Goal: Task Accomplishment & Management: Use online tool/utility

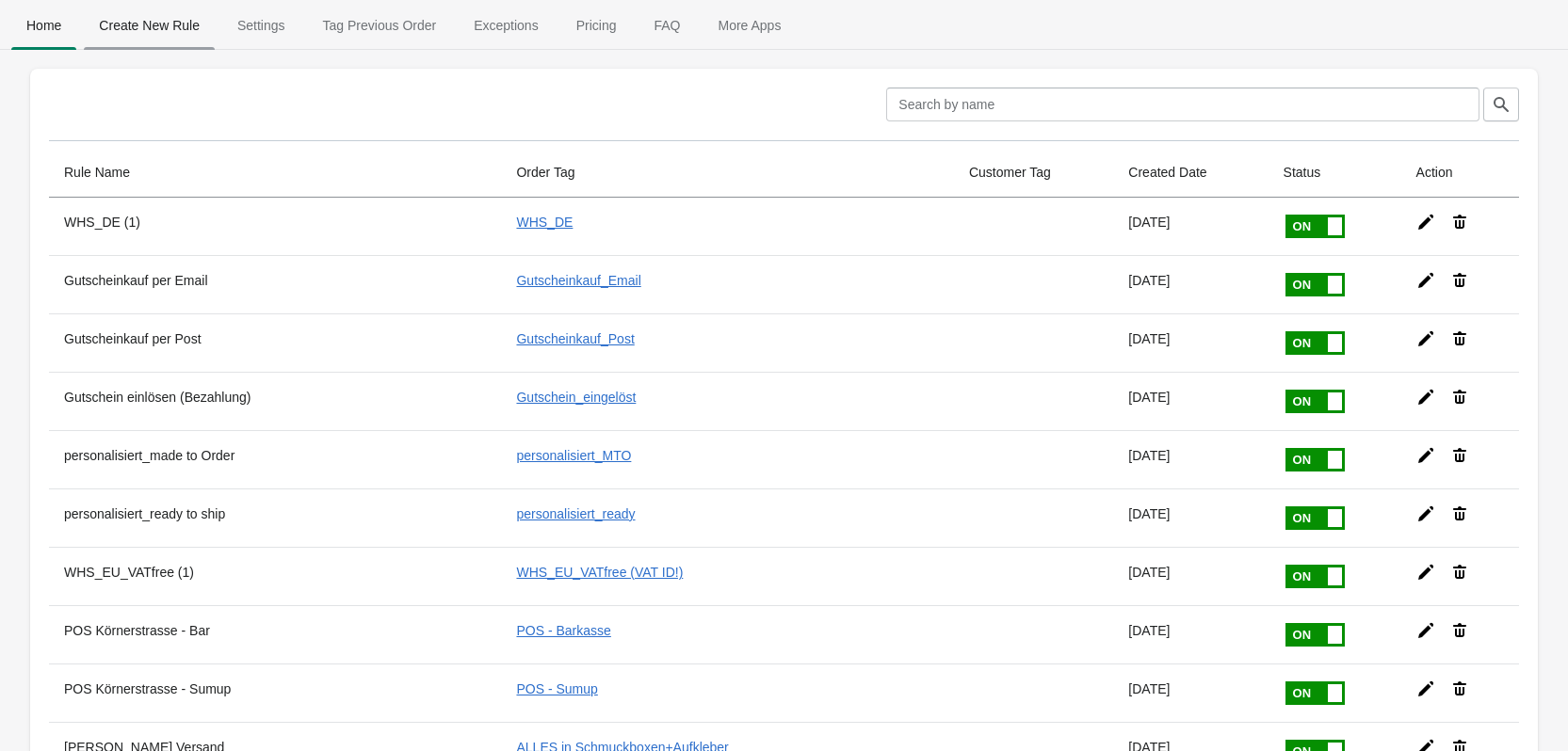
click at [154, 22] on span "Create New Rule" at bounding box center [149, 25] width 131 height 34
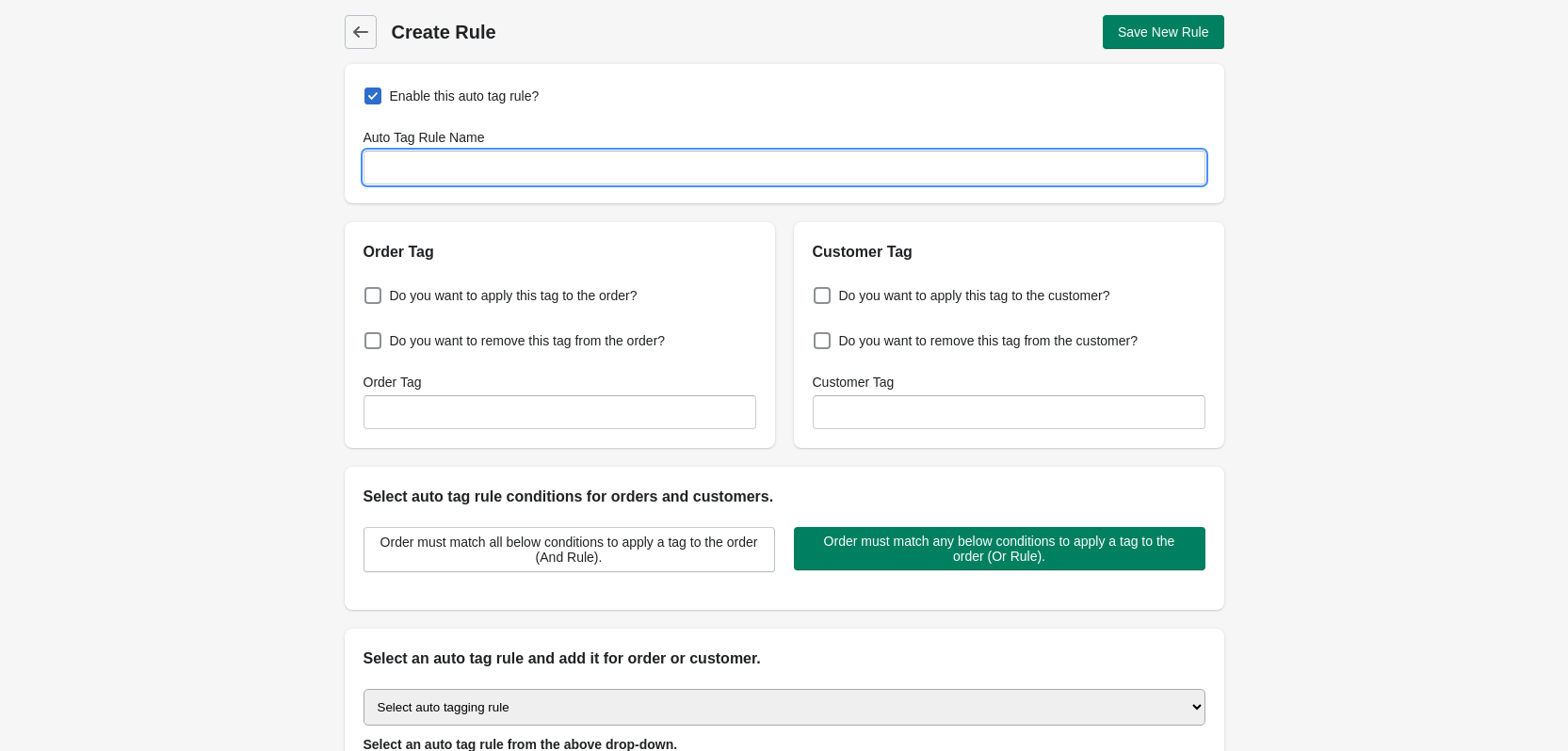
click at [438, 169] on input "Auto Tag Rule Name" at bounding box center [784, 168] width 842 height 34
type input "Probierset"
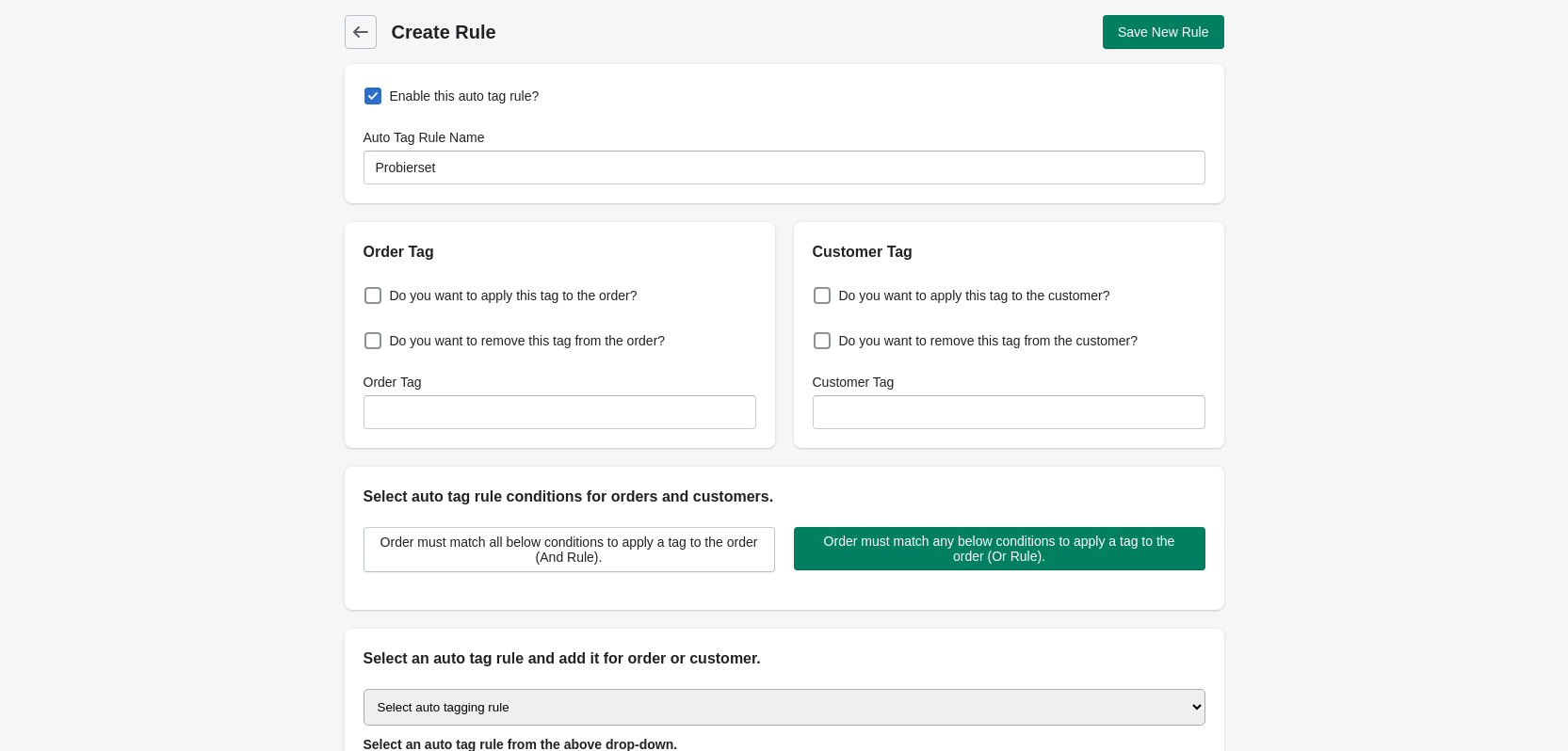
click at [1396, 275] on div "Back Create Rule Save New Rule Enable this auto tag rule? Auto Tag Rule Name Pr…" at bounding box center [784, 456] width 1568 height 913
click at [379, 292] on span at bounding box center [372, 295] width 17 height 17
click at [369, 291] on input "Do you want to apply this tag to the order?" at bounding box center [368, 290] width 1 height 1
checkbox input "true"
click at [492, 400] on input "Order Tag" at bounding box center [559, 412] width 393 height 34
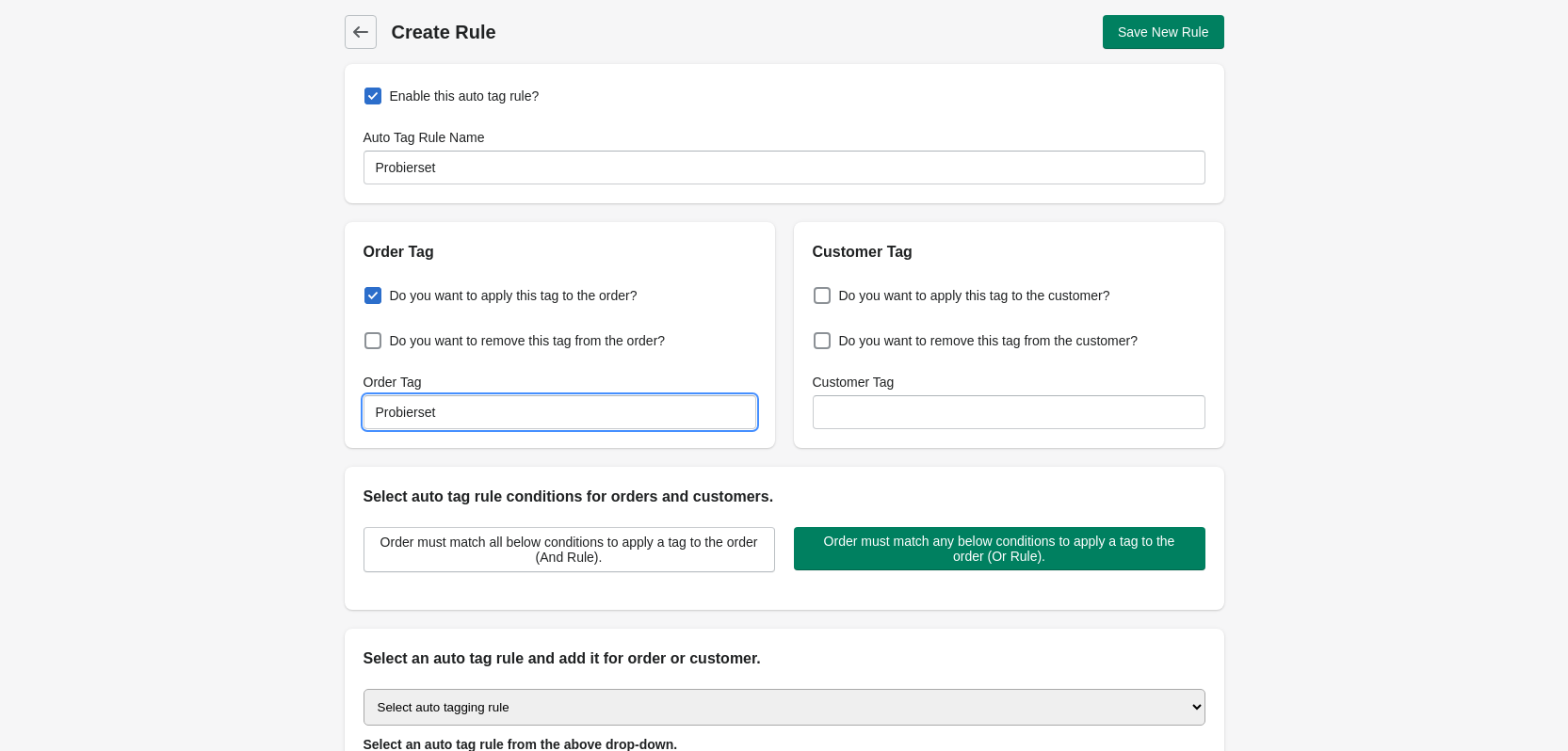
type input "Probierset"
click at [295, 465] on div "Back Create Rule Save New Rule Enable this auto tag rule? Auto Tag Rule Name Pr…" at bounding box center [784, 456] width 1568 height 913
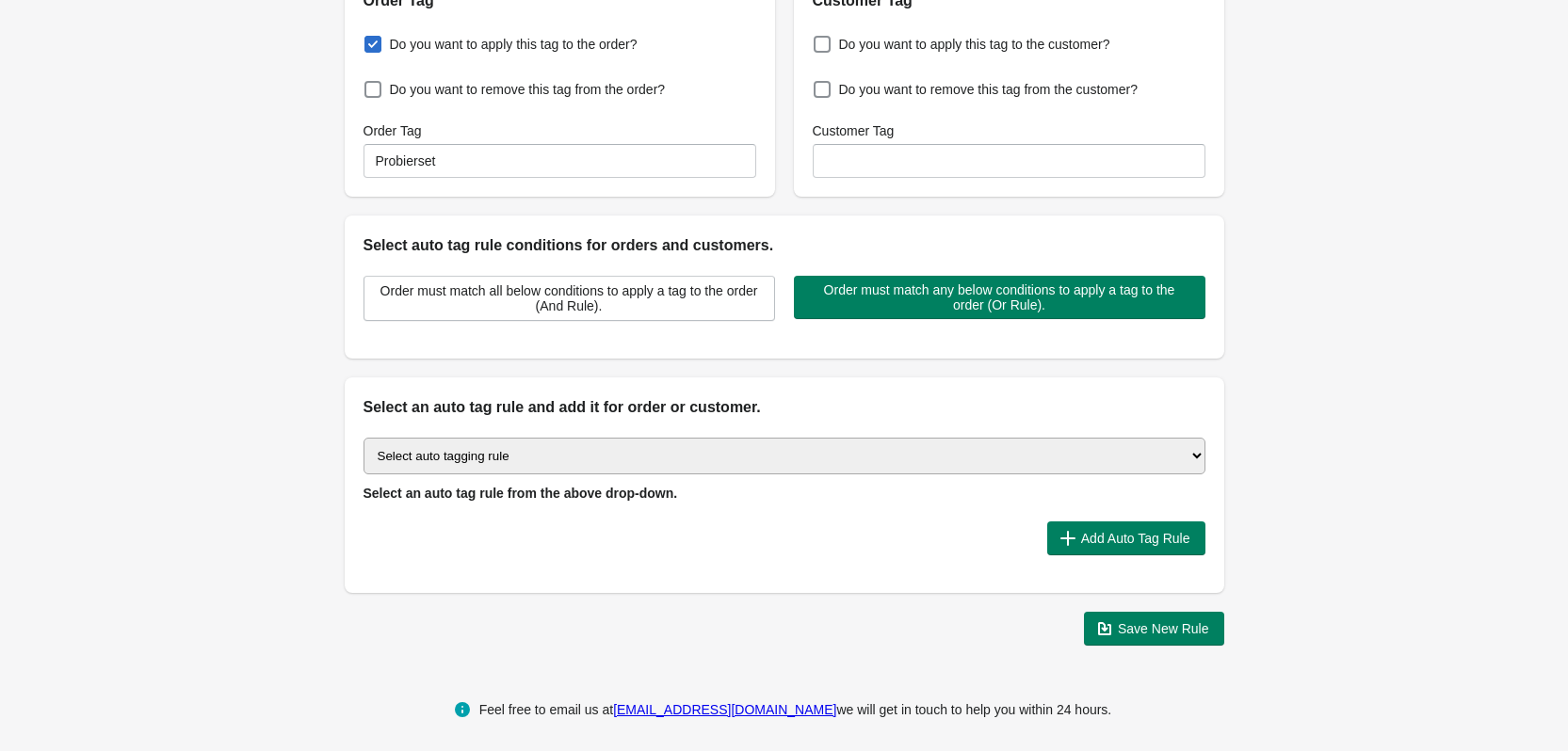
scroll to position [259, 0]
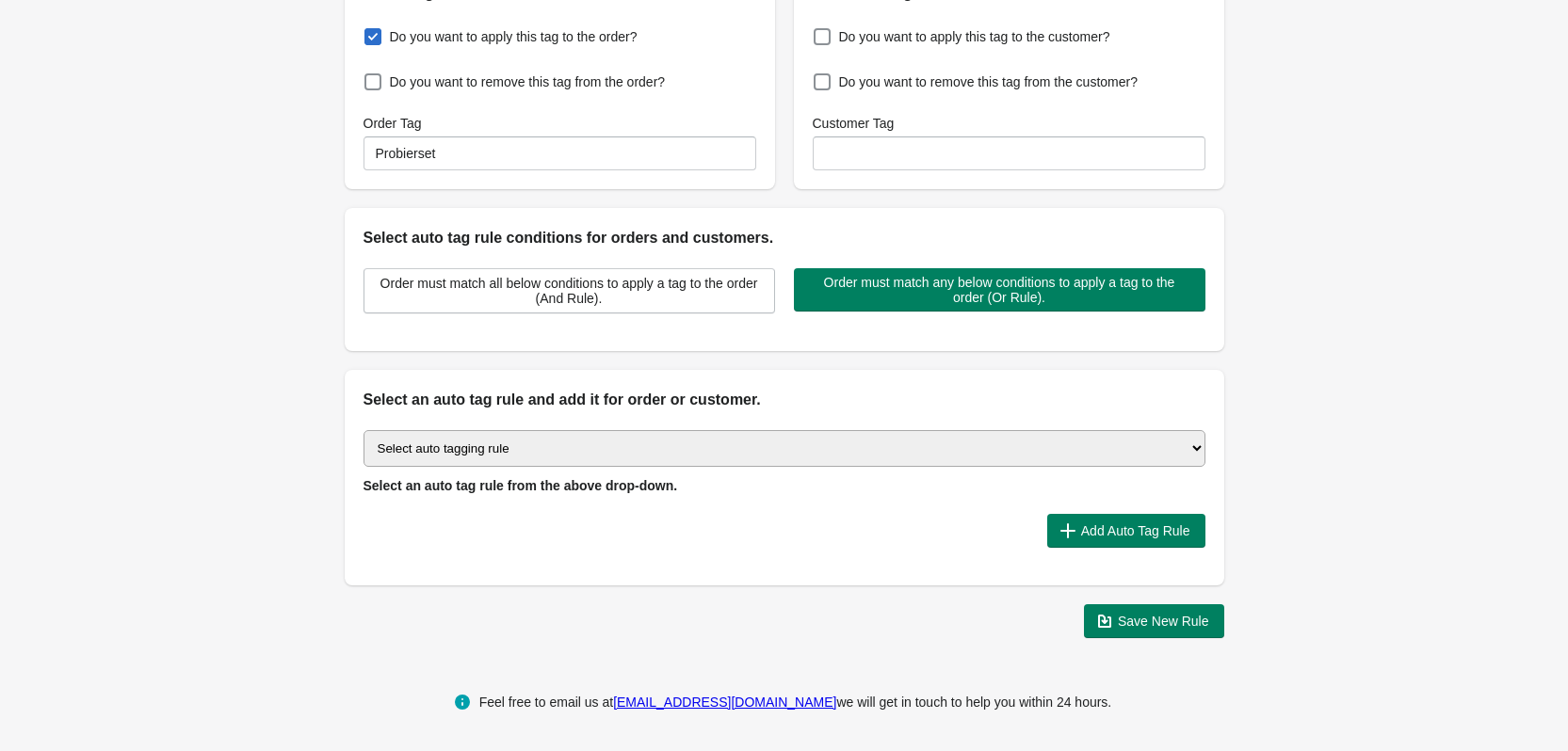
click at [555, 449] on select "Select auto tagging rule Tag by order amount Tag based on the order count (Volu…" at bounding box center [784, 449] width 842 height 37
click at [142, 373] on div "Back Create Rule Save New Rule Enable this auto tag rule? Auto Tag Rule Name Pr…" at bounding box center [784, 197] width 1568 height 913
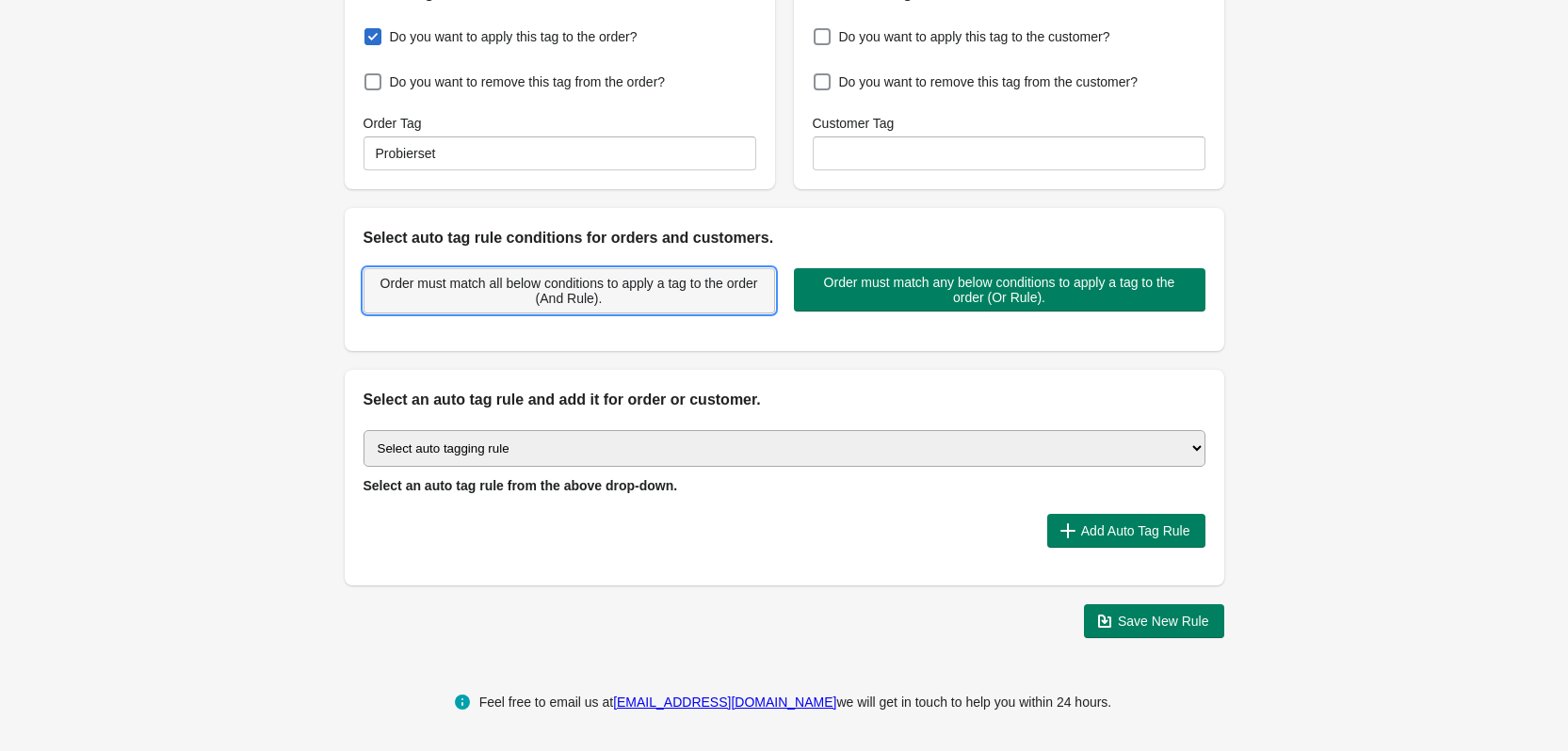
click at [642, 297] on span "Order must match all below conditions to apply a tag to the order (And Rule)." at bounding box center [568, 290] width 379 height 30
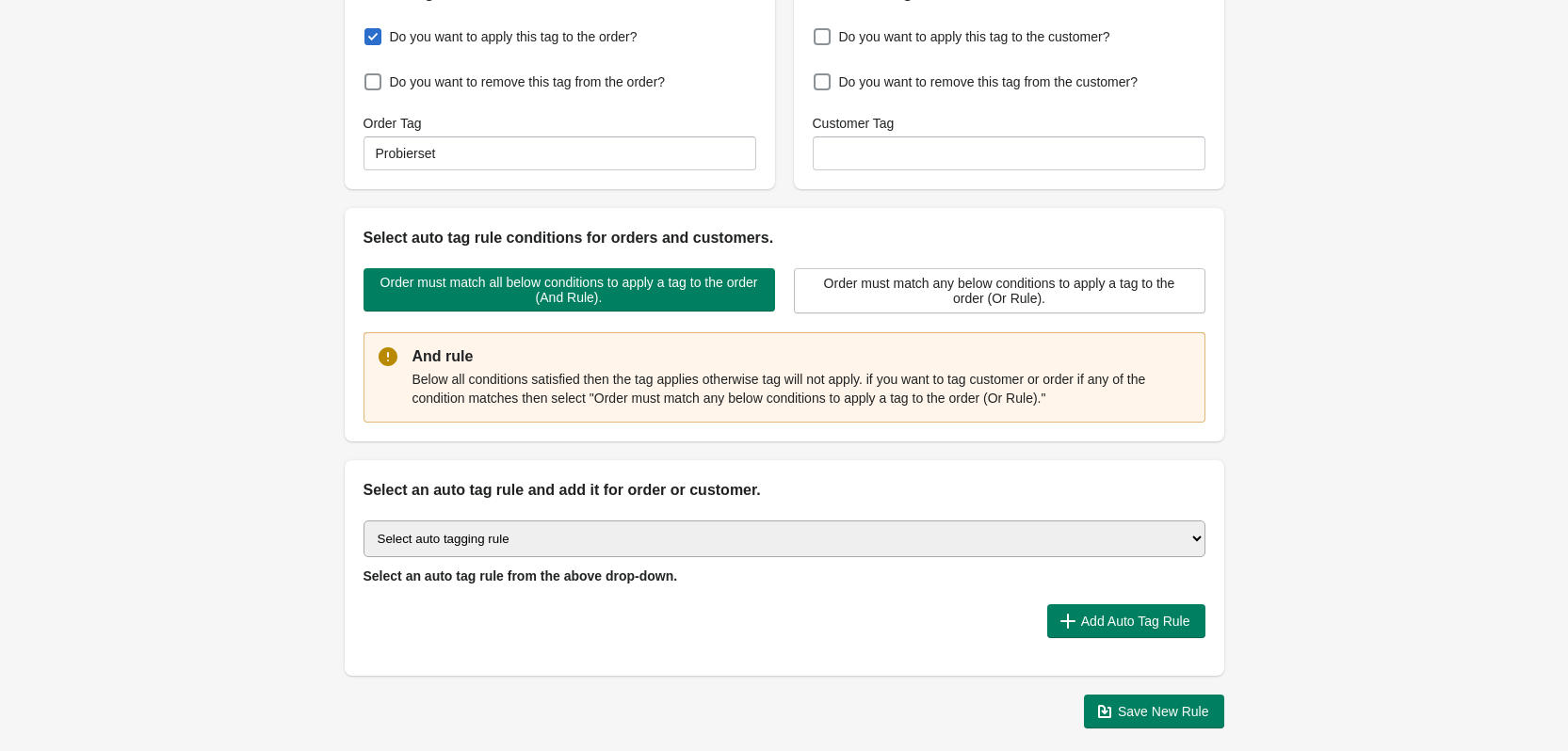
click at [565, 540] on select "Select auto tagging rule Tag by order amount Tag based on the order count (Volu…" at bounding box center [784, 539] width 842 height 37
select select "1"
click at [363, 520] on select "Select auto tagging rule Tag by order amount Tag based on the order count (Volu…" at bounding box center [784, 539] width 842 height 37
click at [1067, 536] on select "Select auto tagging rule Tag by order amount Tag based on the order count (Volu…" at bounding box center [784, 539] width 842 height 37
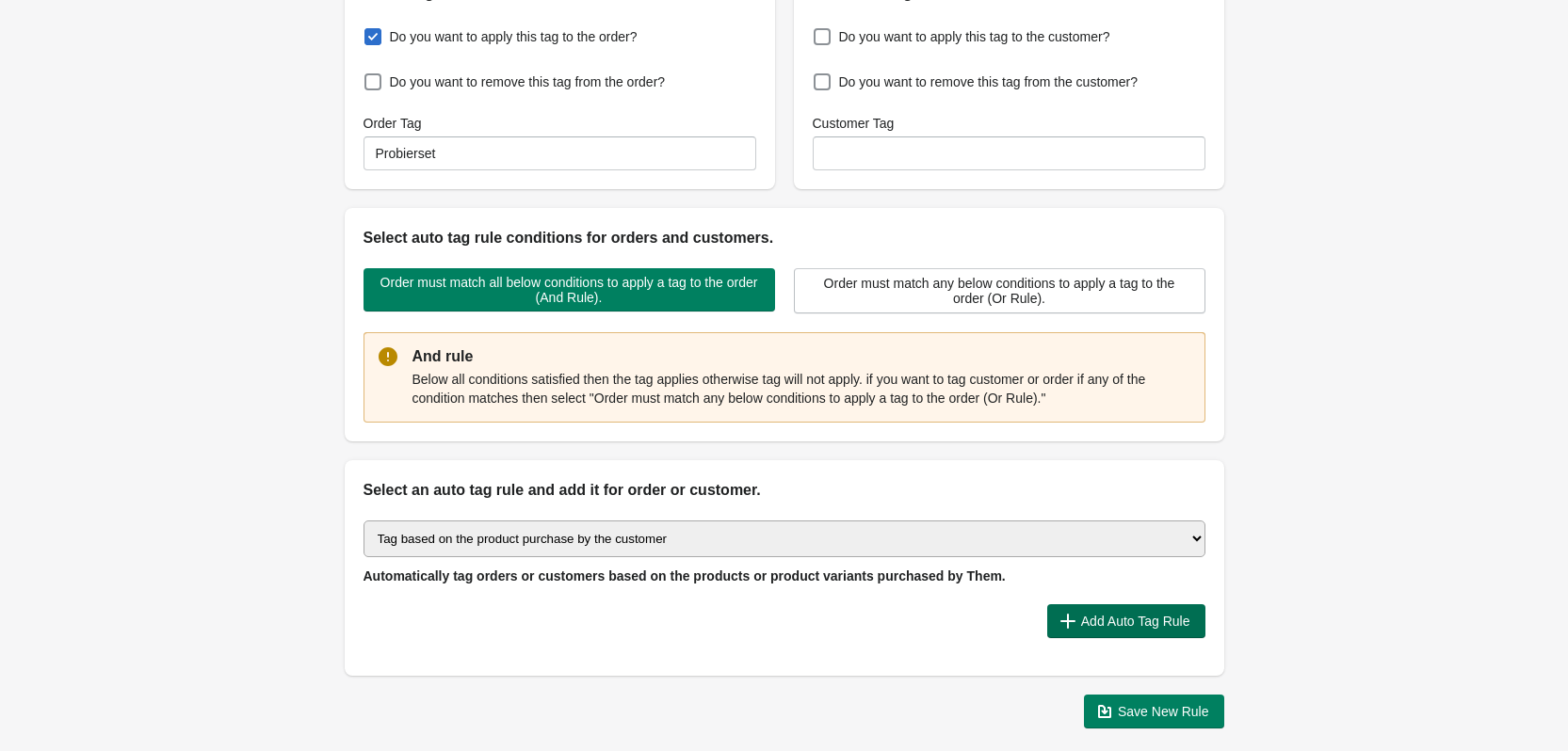
click at [1137, 621] on span "Add Auto Tag Rule" at bounding box center [1136, 620] width 109 height 15
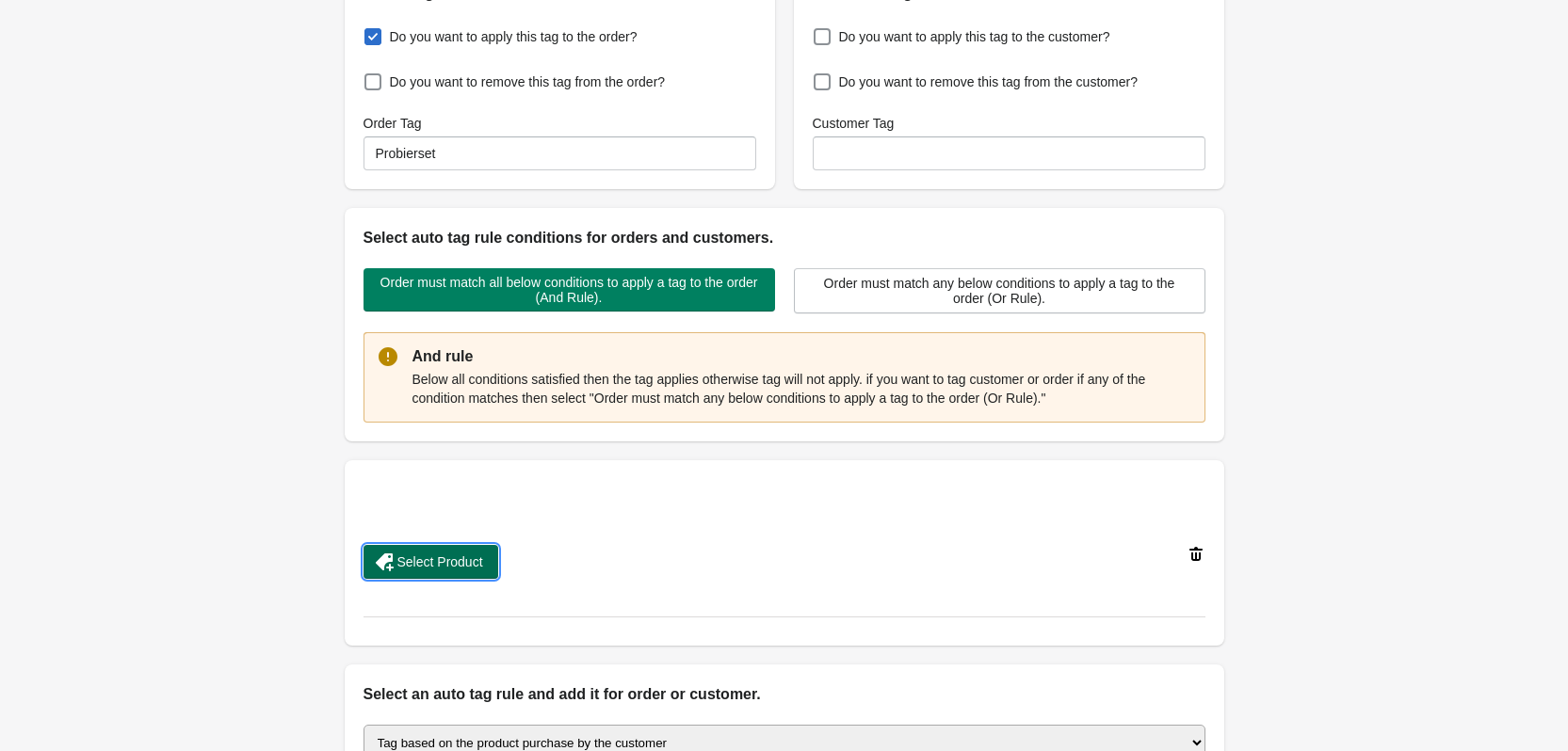
click at [458, 563] on span "Select Product" at bounding box center [440, 561] width 86 height 15
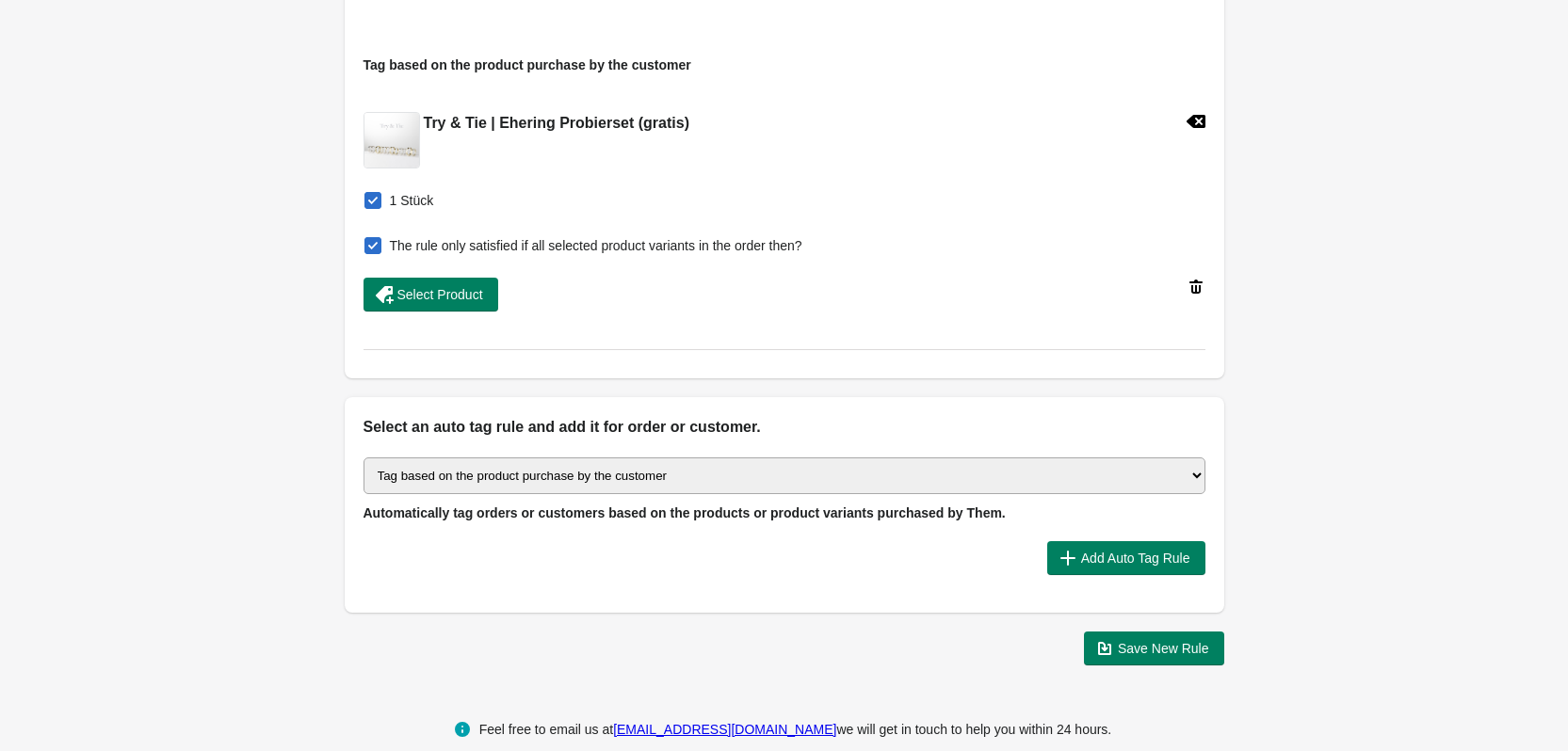
scroll to position [757, 0]
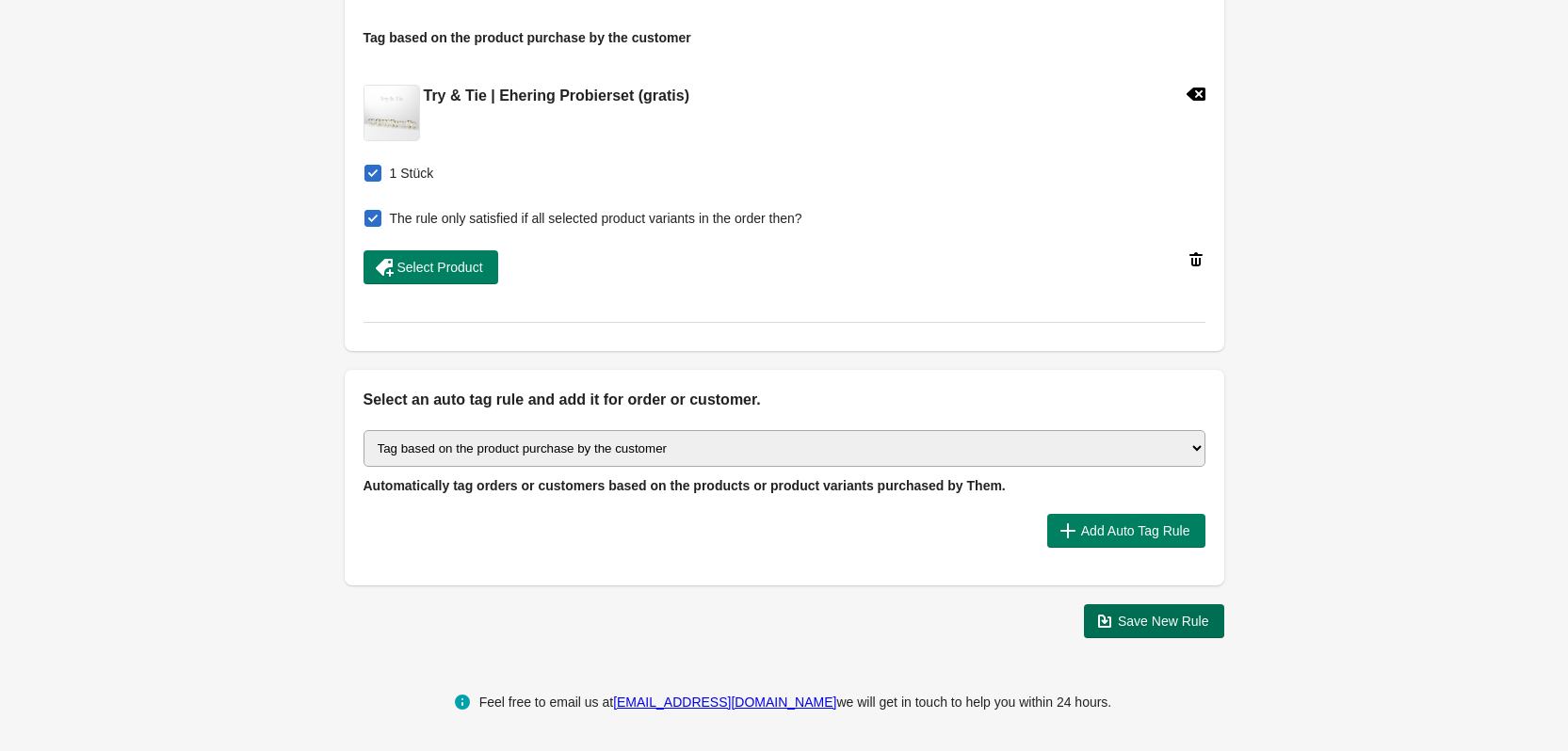
click at [1183, 622] on span "Save New Rule" at bounding box center [1164, 620] width 92 height 15
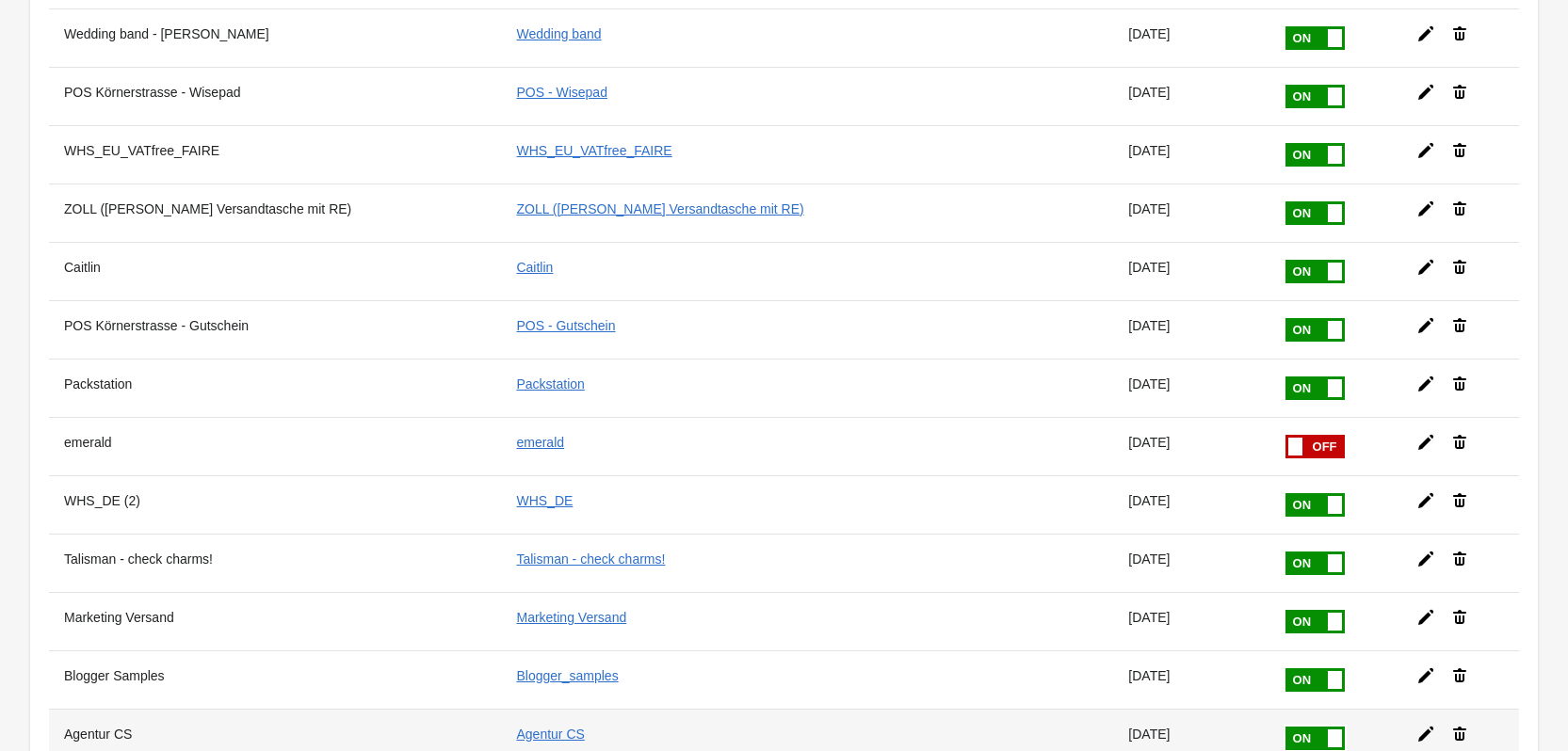
scroll to position [840, 0]
